Goal: Task Accomplishment & Management: Manage account settings

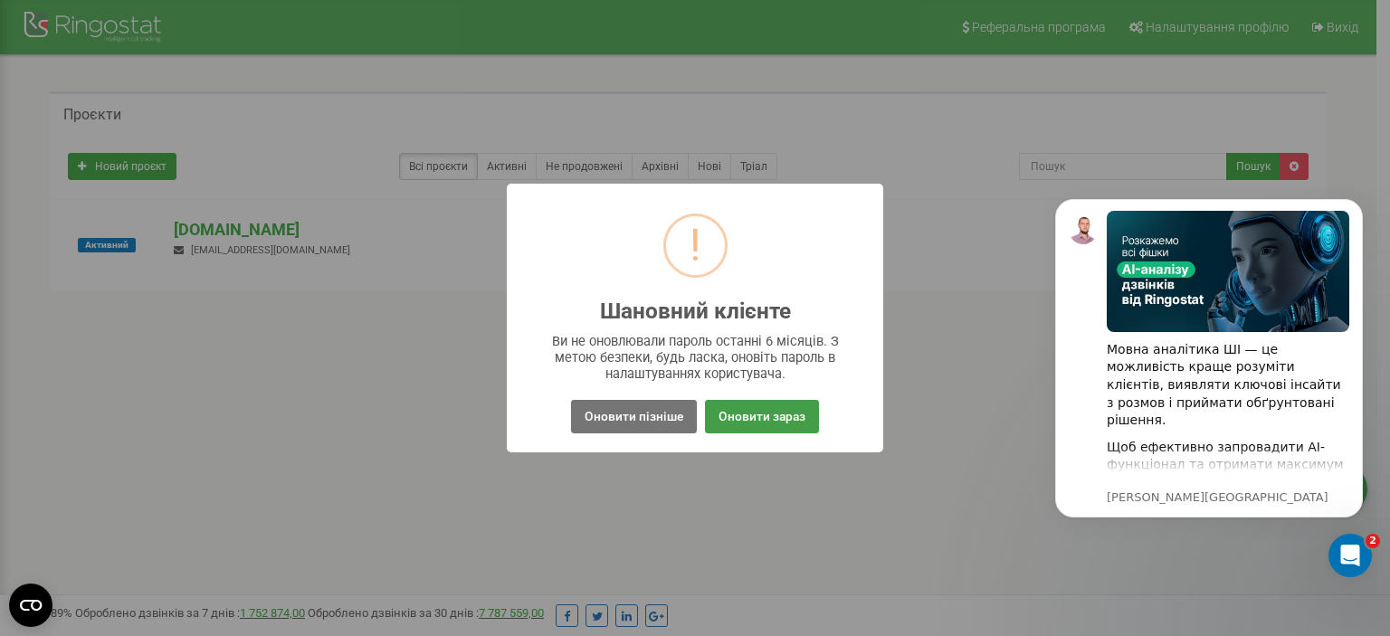
click at [745, 415] on button "Оновити зараз" at bounding box center [762, 416] width 114 height 33
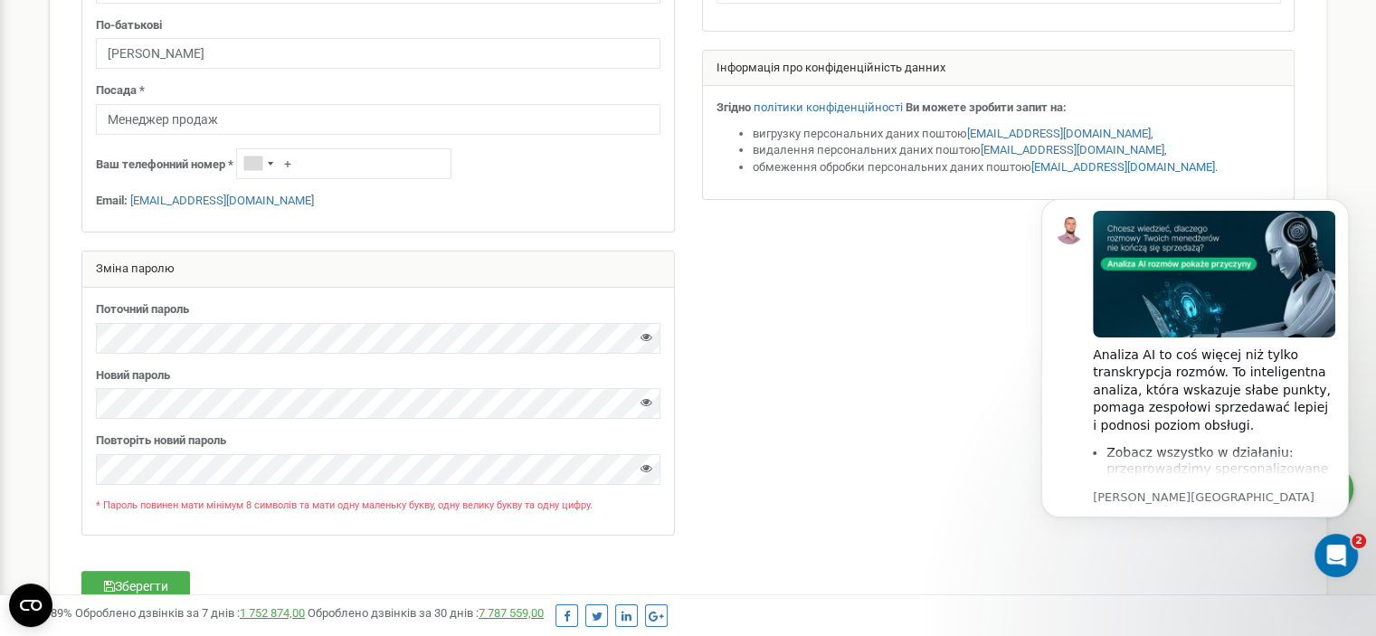
scroll to position [362, 0]
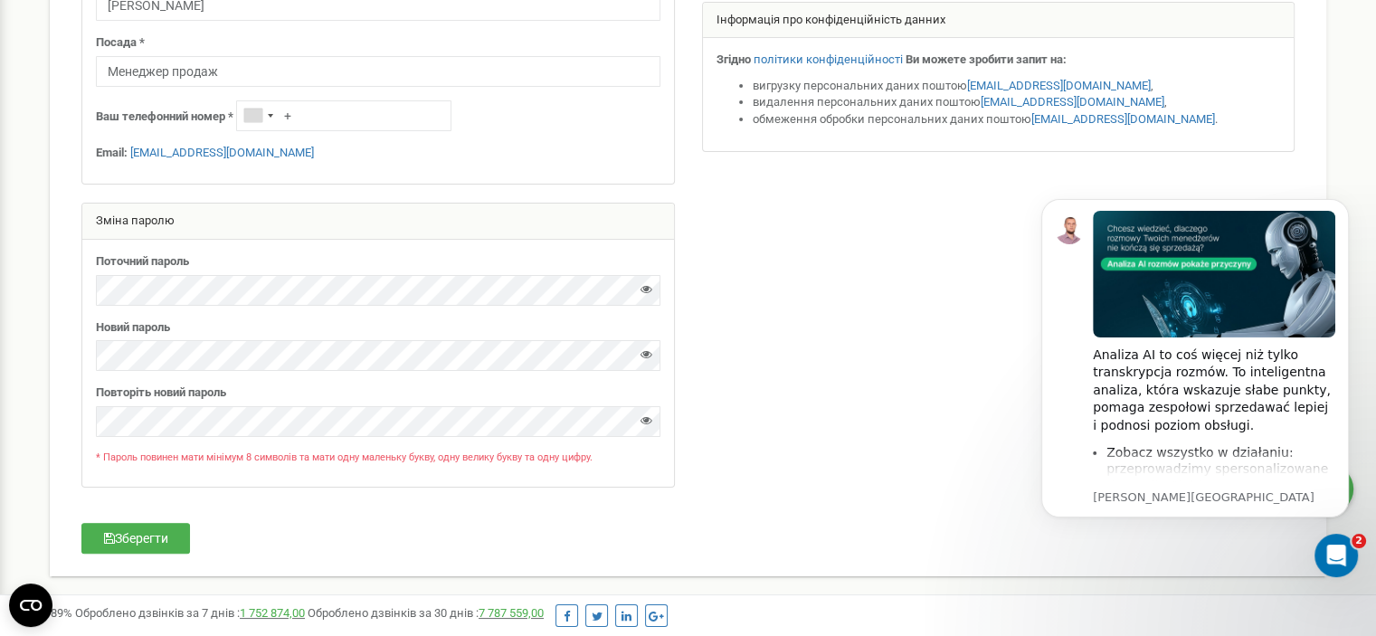
click at [136, 377] on div "Поточний пароль Новий пароль" at bounding box center [378, 363] width 592 height 247
click at [647, 354] on icon at bounding box center [646, 354] width 12 height 12
click at [650, 419] on div at bounding box center [378, 421] width 564 height 31
click at [648, 419] on icon at bounding box center [646, 420] width 12 height 12
click at [159, 542] on button "Зберегти" at bounding box center [135, 538] width 109 height 31
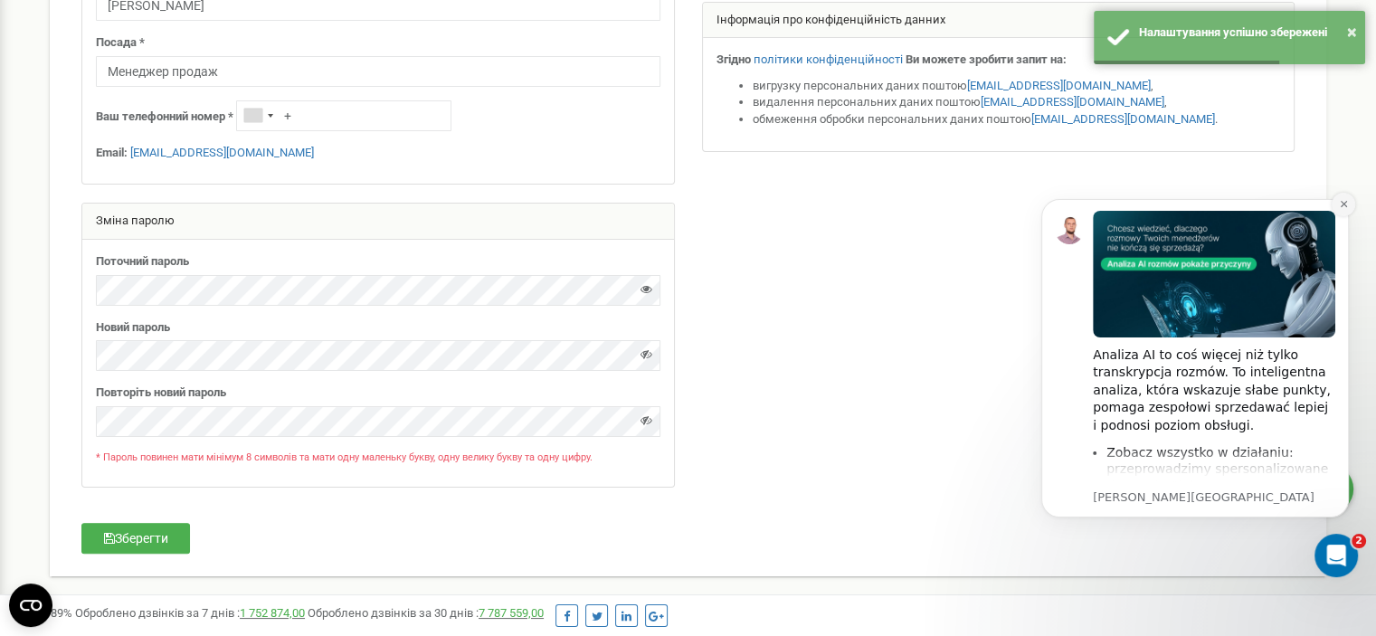
click at [1345, 209] on button "Dismiss notification" at bounding box center [1344, 205] width 24 height 24
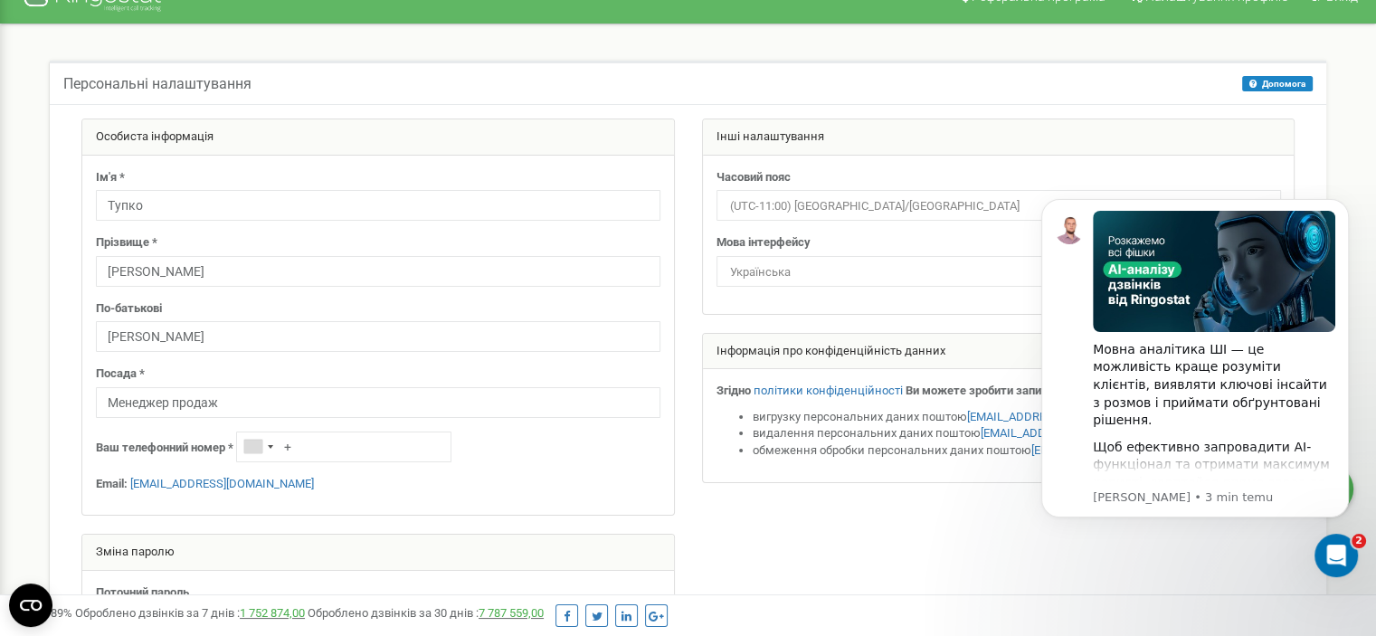
scroll to position [0, 0]
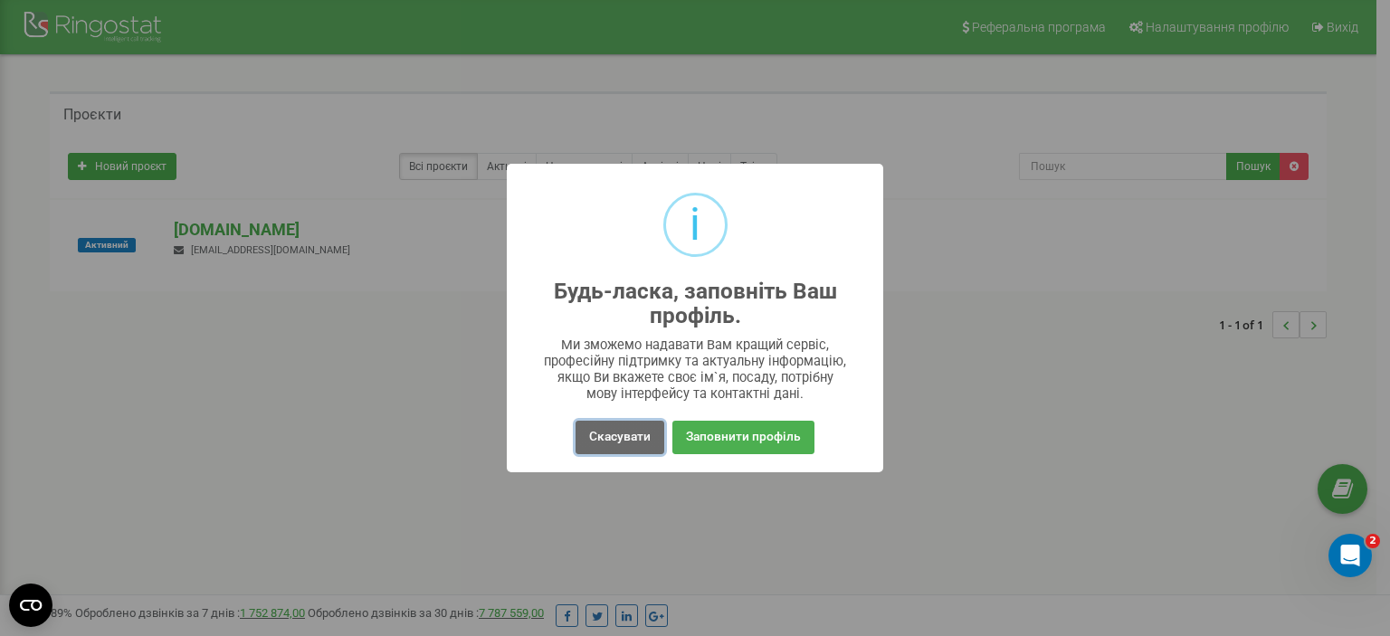
click at [630, 441] on button "Скасувати" at bounding box center [619, 437] width 89 height 33
click at [648, 426] on button "Скасувати" at bounding box center [619, 437] width 89 height 33
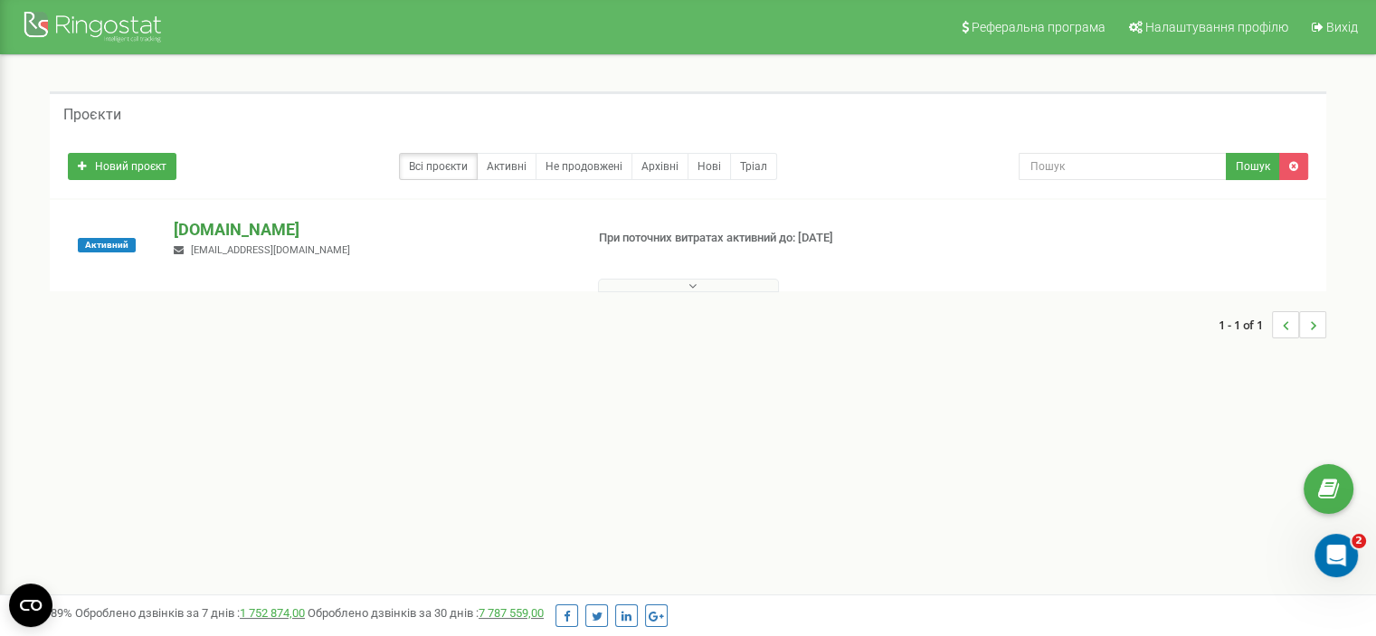
click at [264, 231] on p "[DOMAIN_NAME]" at bounding box center [371, 230] width 395 height 24
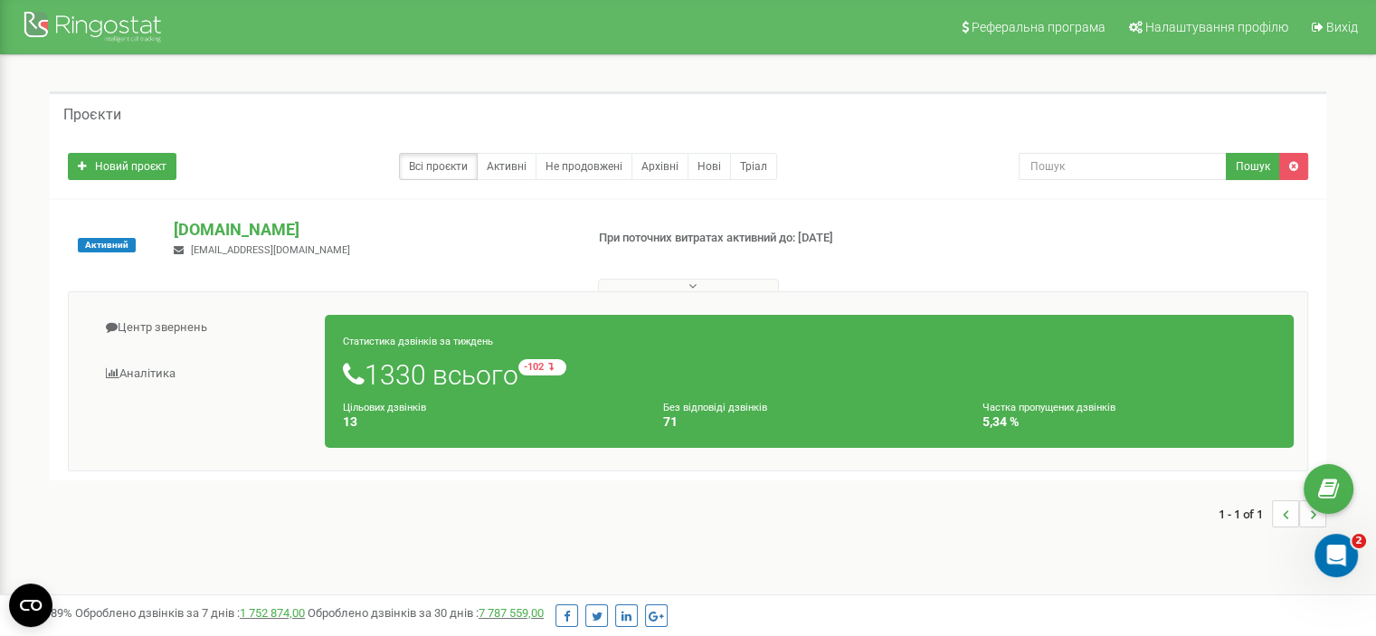
click at [610, 520] on div "1 - 1 of 1" at bounding box center [688, 513] width 1276 height 63
click at [963, 197] on div "Новий проєкт Всі проєкти Активні Не продовжені Архівні Нові Тріал Пошук" at bounding box center [688, 166] width 1276 height 63
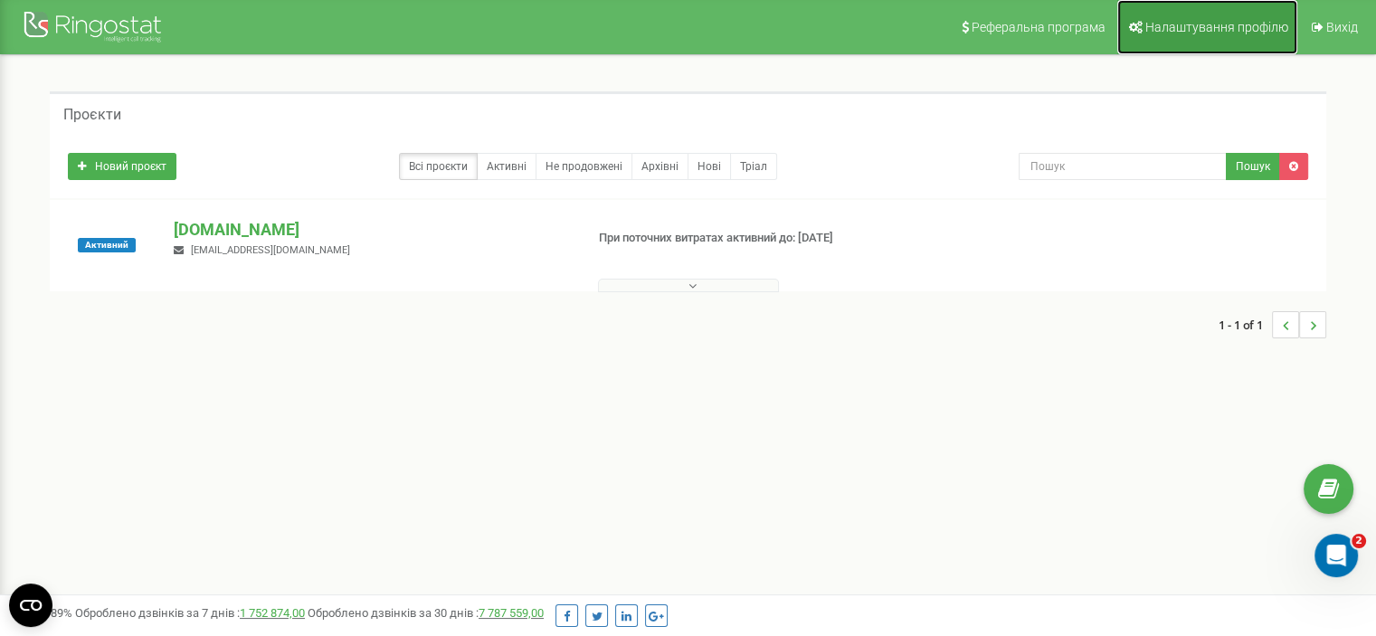
click at [1201, 35] on link "Налаштування профілю" at bounding box center [1207, 27] width 180 height 54
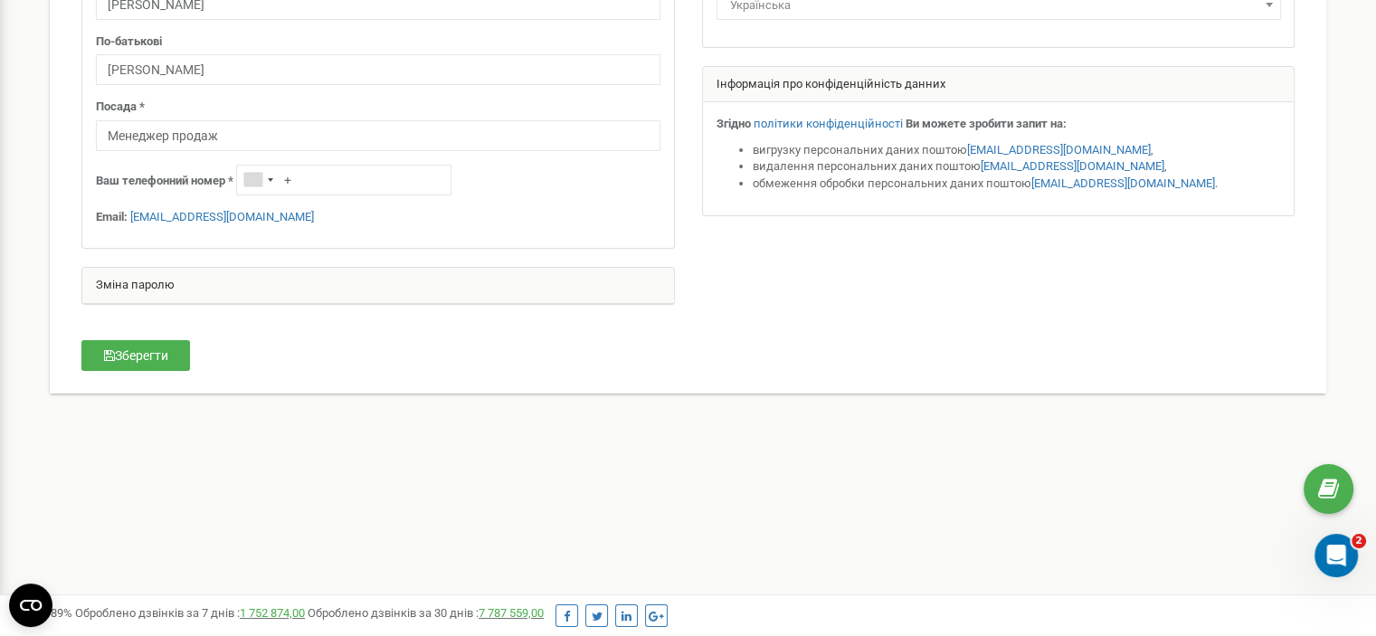
drag, startPoint x: 191, startPoint y: 530, endPoint x: 139, endPoint y: 671, distance: 150.2
click at [139, 635] on html "Реферальна програма Налаштування профілю Вихід Персональні налаштування Допомог…" at bounding box center [688, 245] width 1376 height 1086
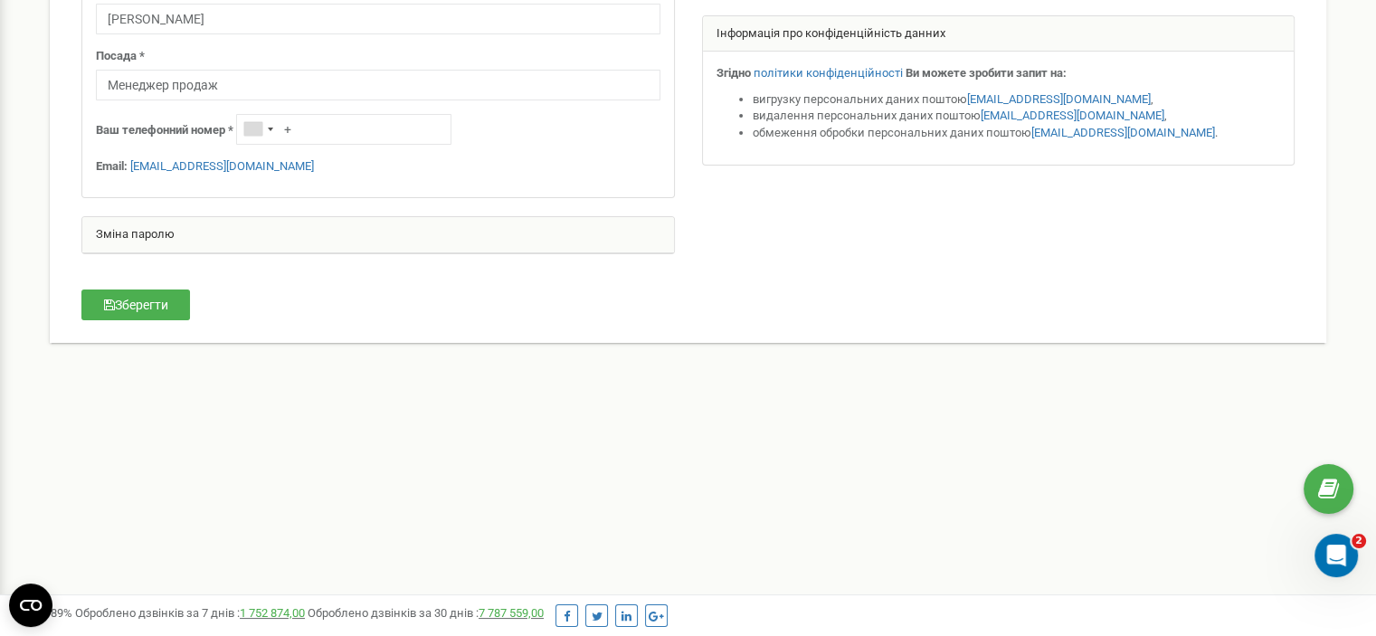
click at [617, 437] on div "Реферальна програма Налаштування профілю Вихід Персональні налаштування Допомог…" at bounding box center [688, 195] width 1376 height 1086
click at [618, 436] on div "Реферальна програма Налаштування профілю Вихід Персональні налаштування Допомог…" at bounding box center [688, 195] width 1376 height 1086
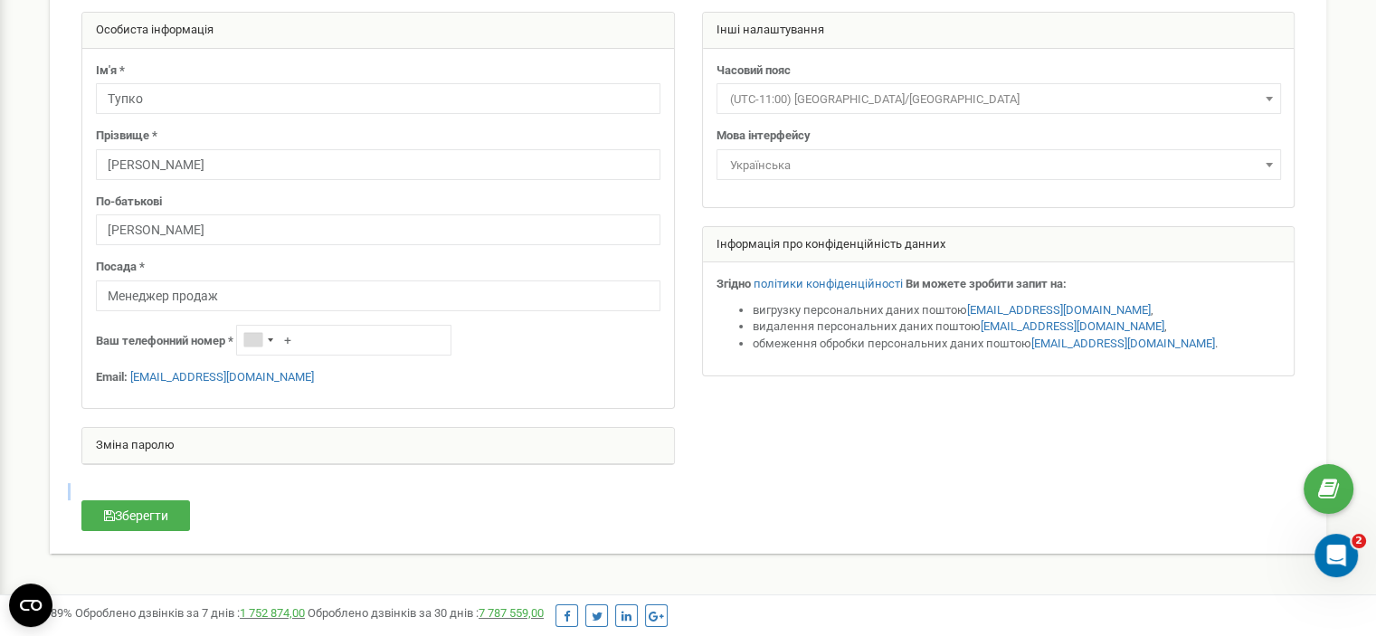
scroll to position [0, 0]
